Goal: Task Accomplishment & Management: Manage account settings

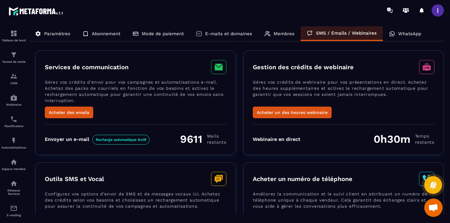
click at [401, 28] on div "WhatsApp" at bounding box center [404, 33] width 44 height 15
